Goal: Answer question/provide support: Answer question/provide support

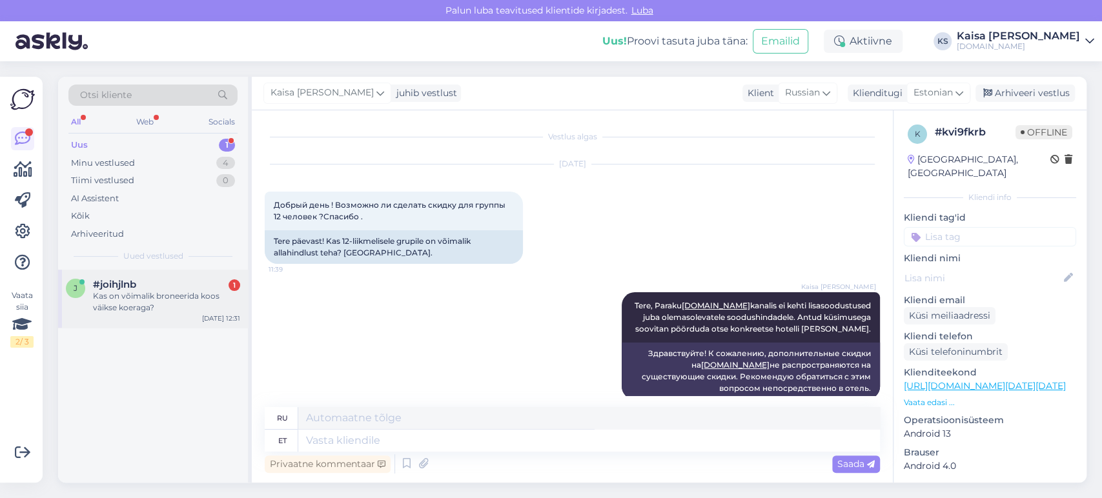
scroll to position [185, 0]
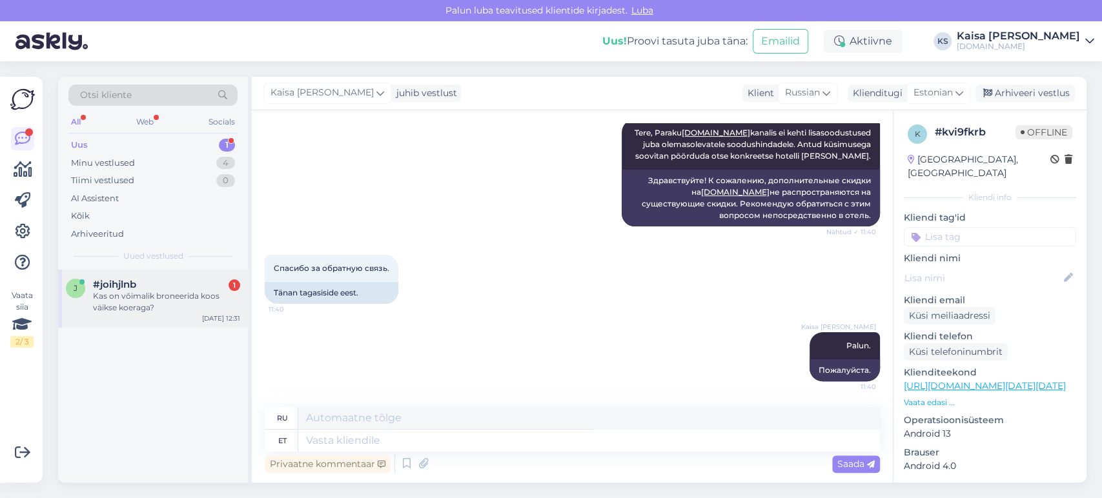
click at [159, 294] on div "Kas on võimalik broneerida koos väikse koeraga?" at bounding box center [166, 301] width 147 height 23
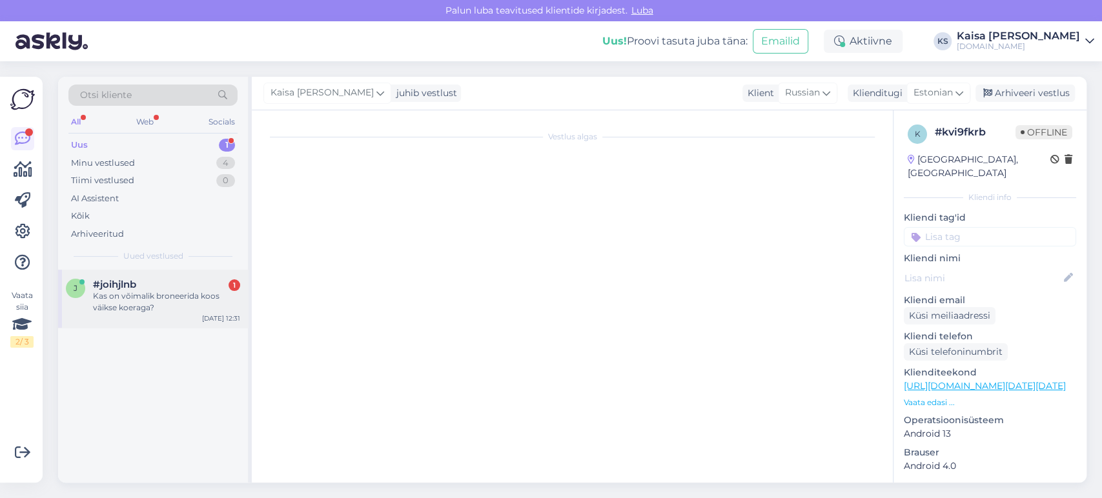
scroll to position [0, 0]
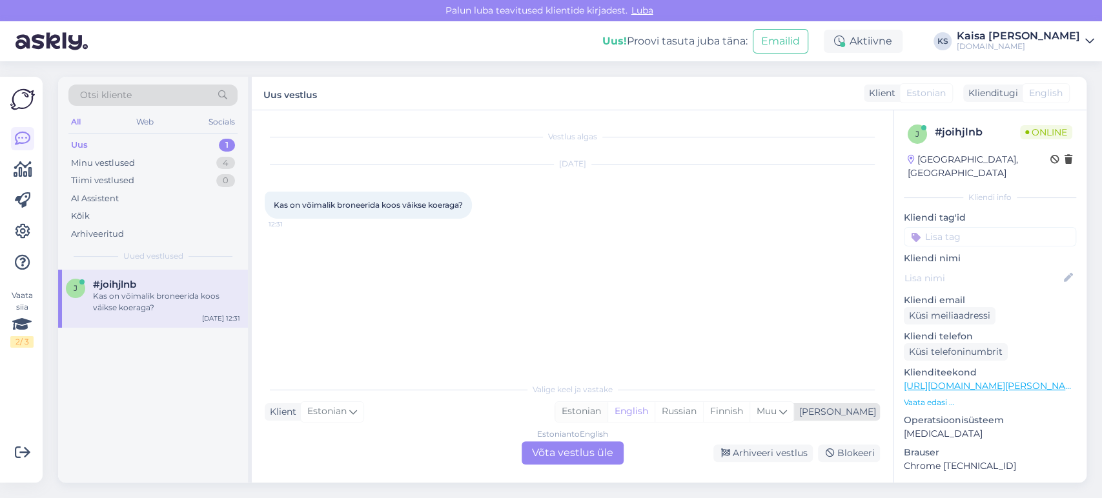
click at [607, 413] on div "Estonian" at bounding box center [581, 411] width 52 height 19
click at [595, 453] on div "Estonian to Estonian Võta vestlus üle" at bounding box center [573, 453] width 102 height 23
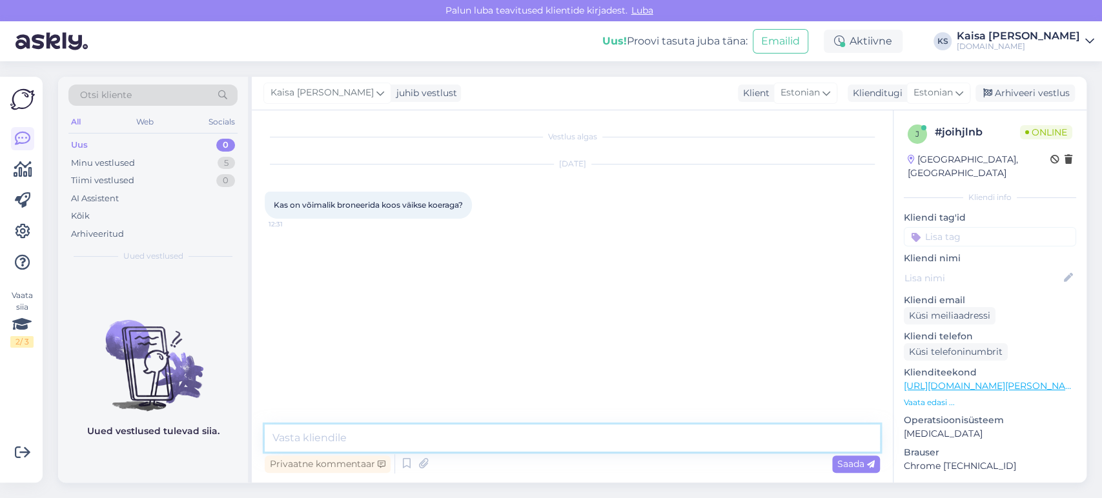
click at [594, 442] on textarea at bounding box center [572, 438] width 615 height 27
type textarea "Tere"
click at [974, 380] on link "[URL][DOMAIN_NAME][PERSON_NAME][DATE][DATE]" at bounding box center [1023, 386] width 239 height 12
click at [629, 433] on textarea at bounding box center [572, 438] width 615 height 27
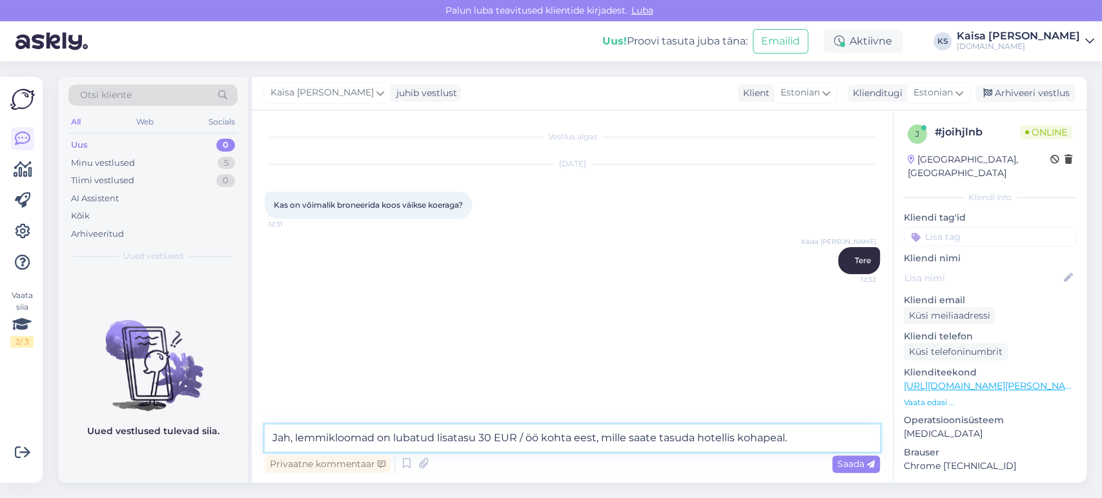
click at [437, 438] on textarea "Jah, lemmikloomad on lubatud lisatasu 30 EUR / öö kohta eest, mille saate tasud…" at bounding box center [572, 438] width 615 height 27
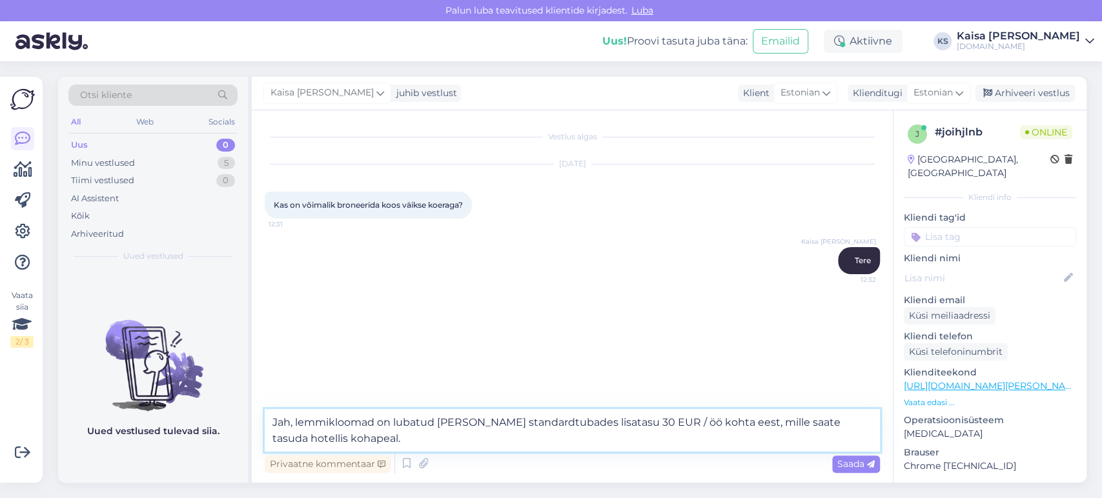
click at [437, 438] on textarea "Jah, lemmikloomad on lubatud [PERSON_NAME] standardtubades lisatasu 30 EUR / öö…" at bounding box center [572, 430] width 615 height 43
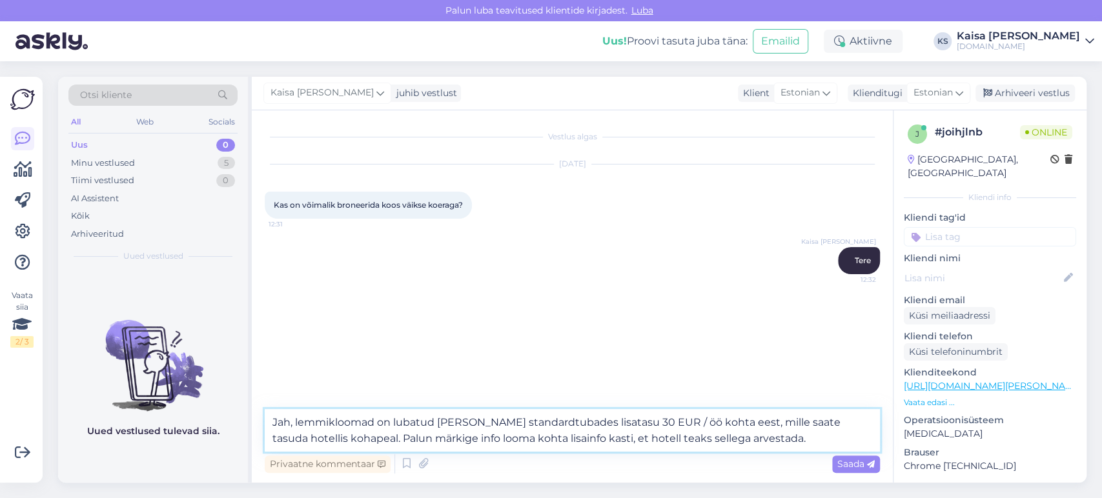
type textarea "Jah, lemmikloomad on lubatud [PERSON_NAME] standardtubades lisatasu 30 EUR / öö…"
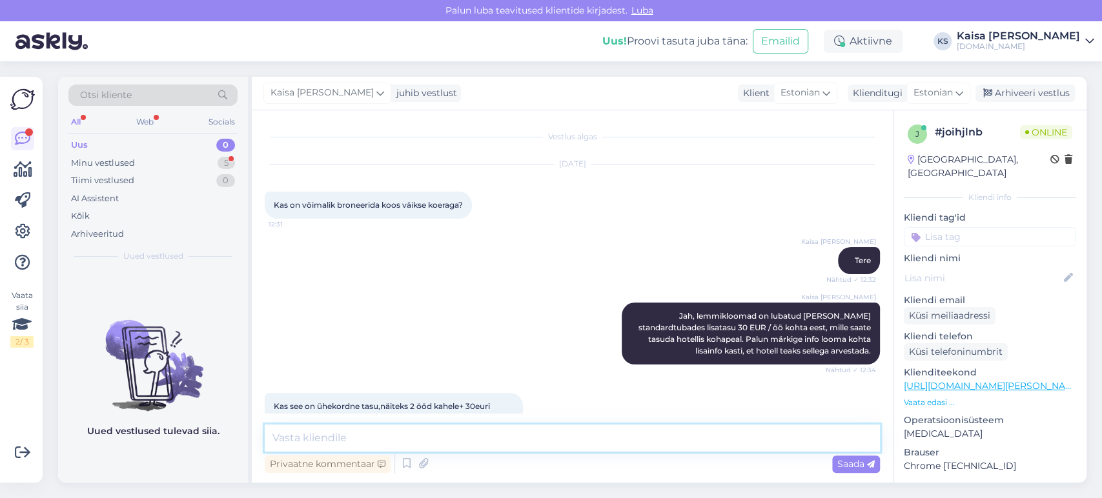
scroll to position [32, 0]
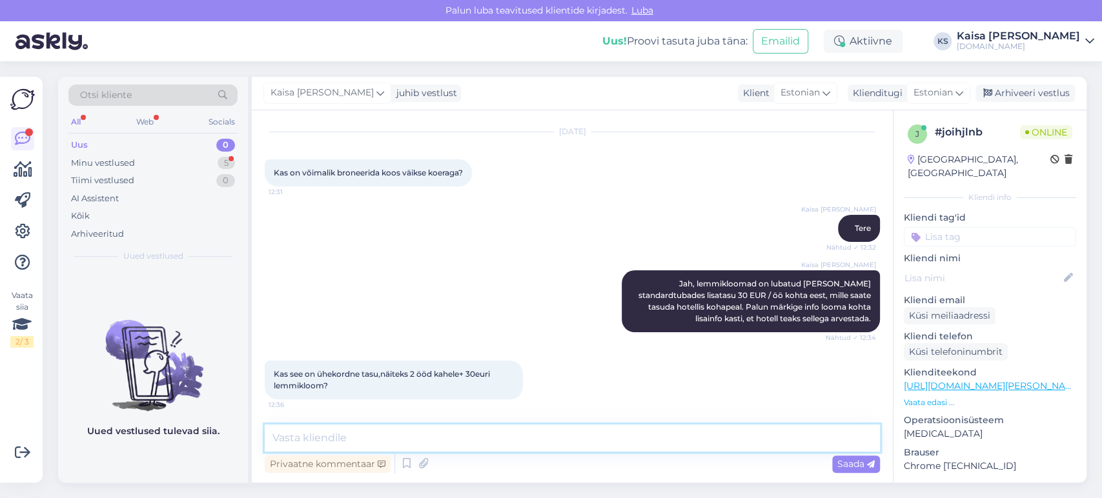
click at [530, 436] on textarea at bounding box center [572, 438] width 615 height 27
type textarea "Lisatasu on öö kohta. 2 ööd / 60 EUR lemmiklooma eest."
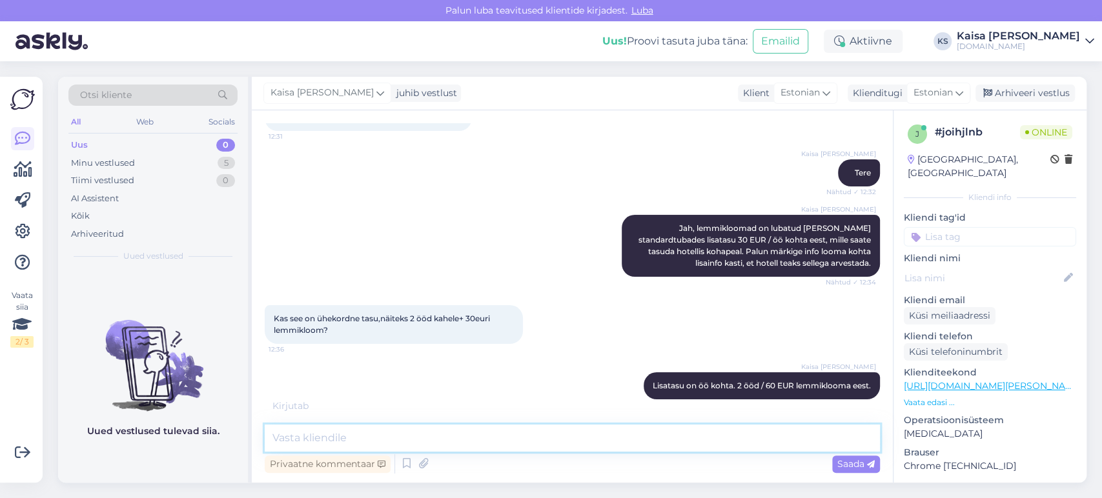
scroll to position [143, 0]
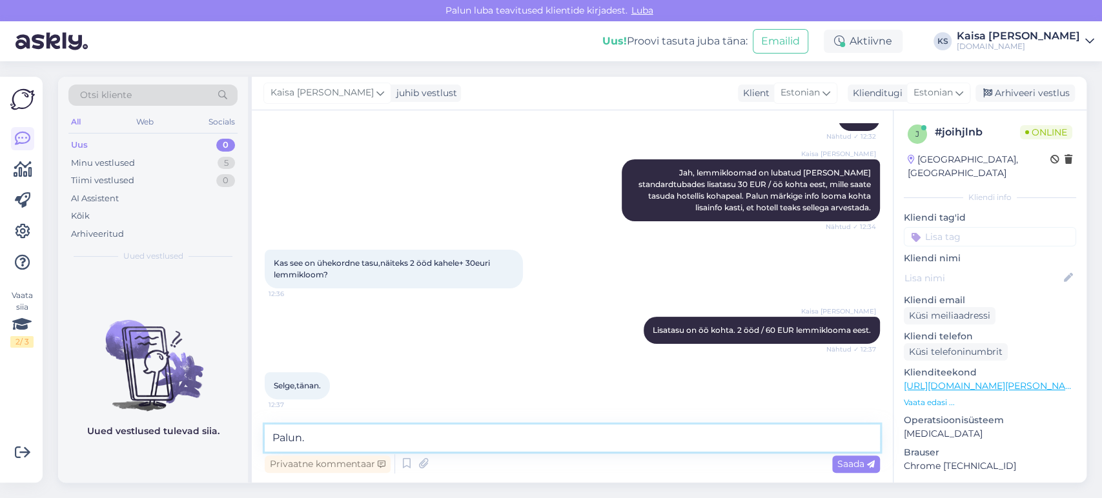
type textarea "Palun."
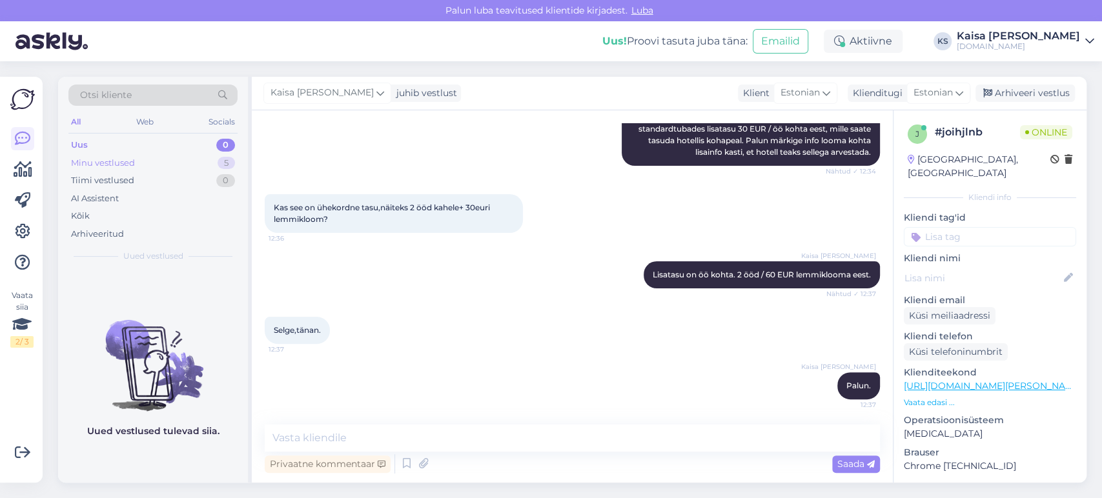
click at [187, 155] on div "Minu vestlused 5" at bounding box center [152, 163] width 169 height 18
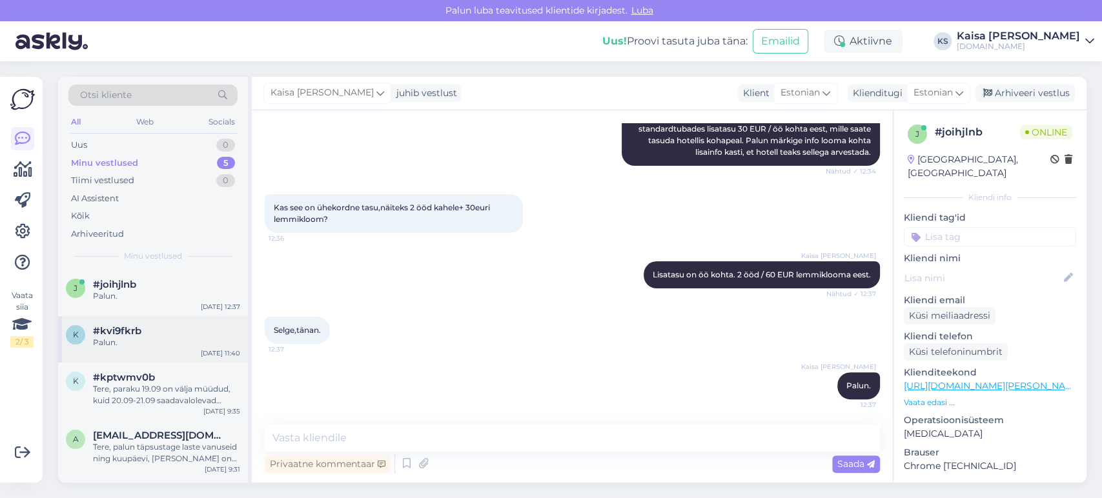
click at [165, 328] on div "#kvi9fkrb" at bounding box center [166, 331] width 147 height 12
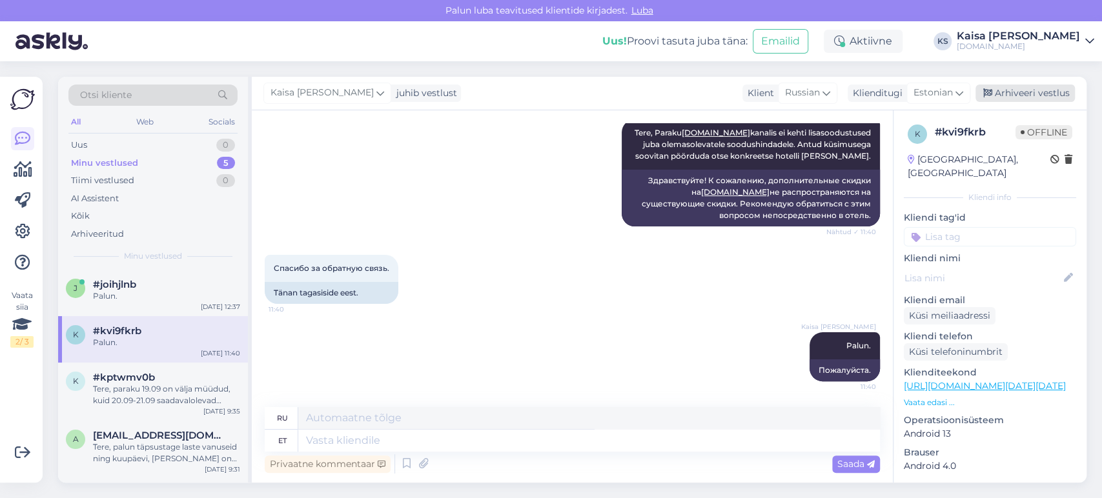
click at [1019, 94] on div "Arhiveeri vestlus" at bounding box center [1024, 93] width 99 height 17
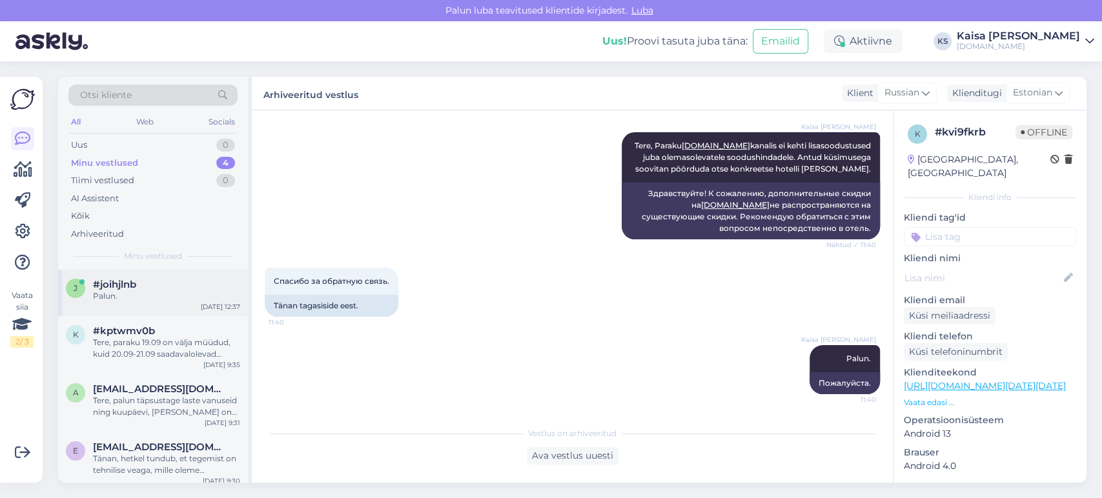
click at [168, 296] on div "Palun." at bounding box center [166, 296] width 147 height 12
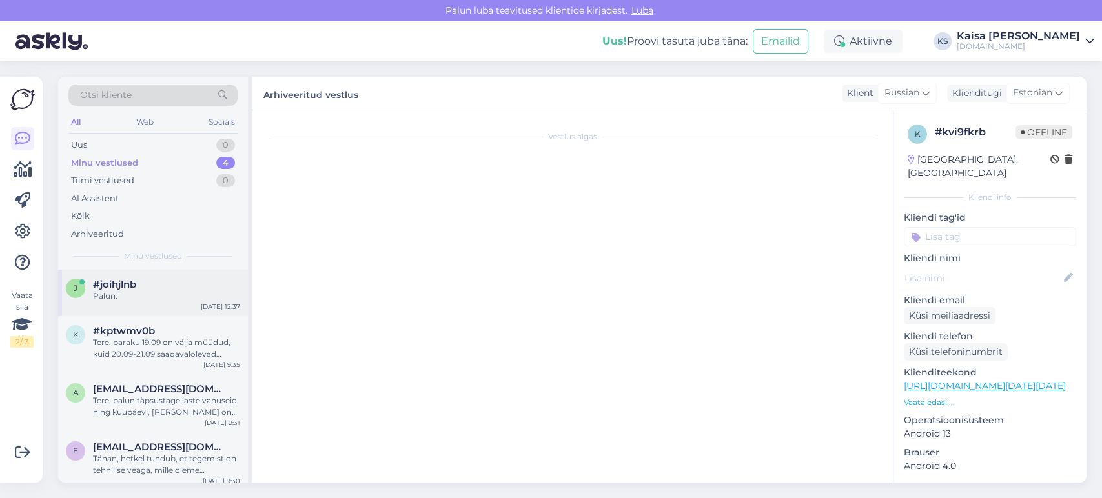
scroll to position [199, 0]
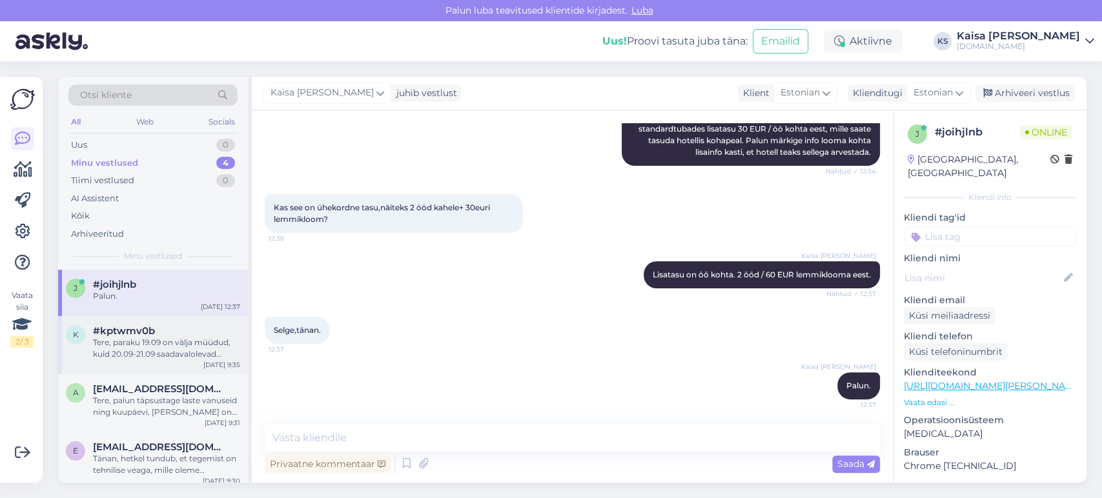
click at [141, 345] on div "Tere, paraku 19.09 on välja müüdud, kuid 20.09-21.09 saadavalolevad paketid on …" at bounding box center [166, 348] width 147 height 23
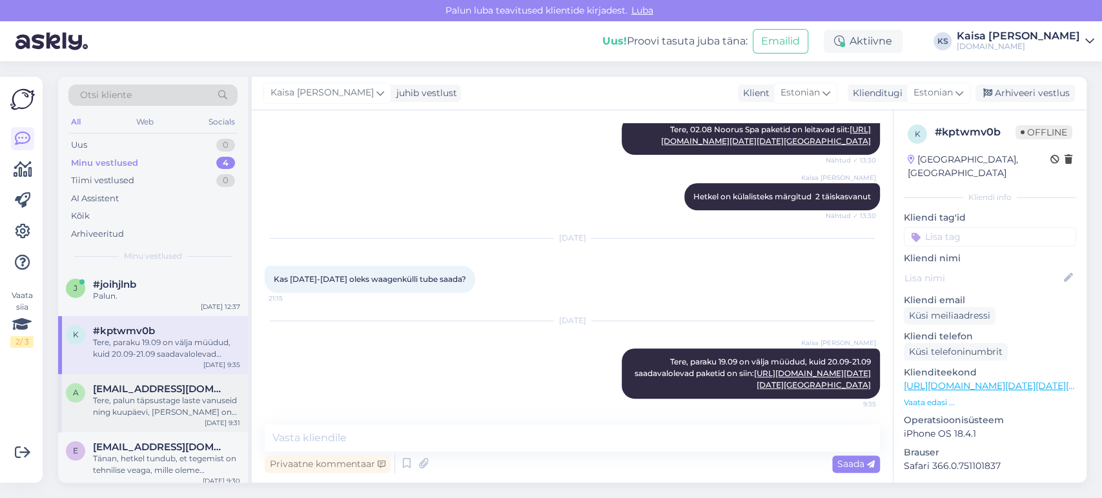
click at [160, 392] on span "[EMAIL_ADDRESS][DOMAIN_NAME]" at bounding box center [160, 389] width 134 height 12
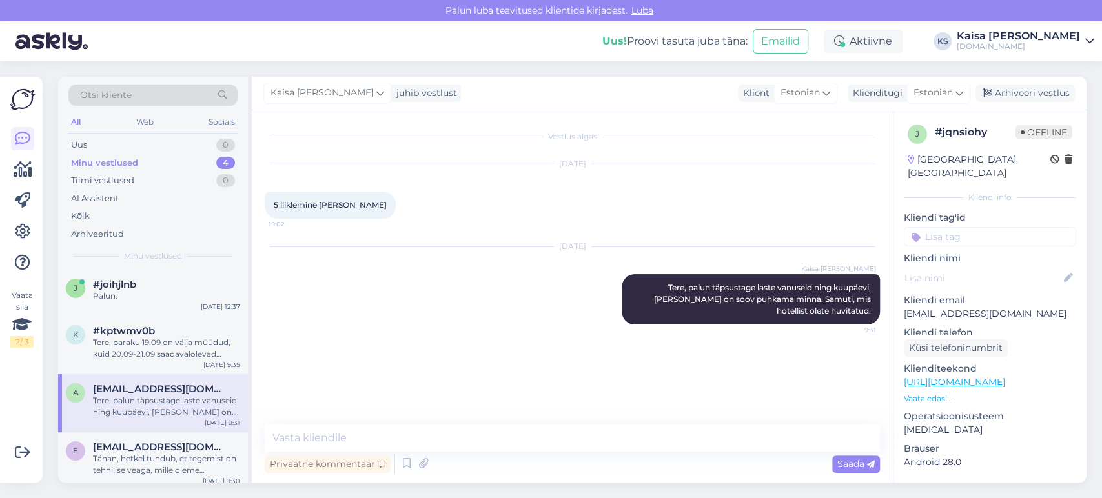
scroll to position [0, 0]
click at [172, 448] on span "[EMAIL_ADDRESS][DOMAIN_NAME]" at bounding box center [160, 448] width 134 height 12
